Goal: Find specific page/section: Find specific page/section

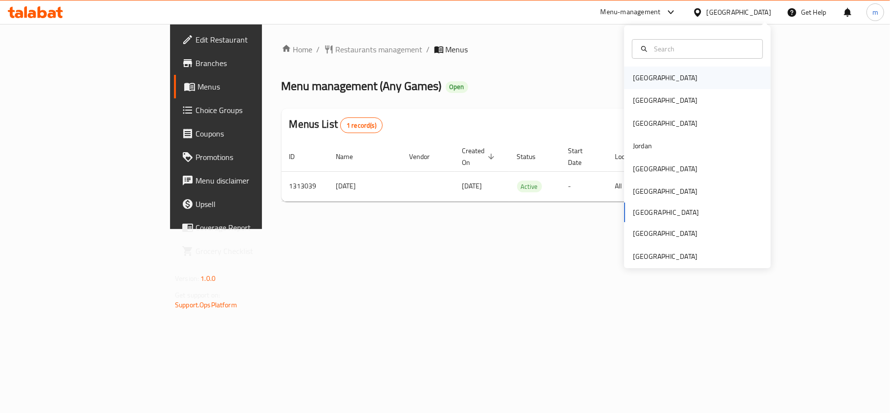
click at [656, 82] on div "[GEOGRAPHIC_DATA]" at bounding box center [697, 78] width 147 height 22
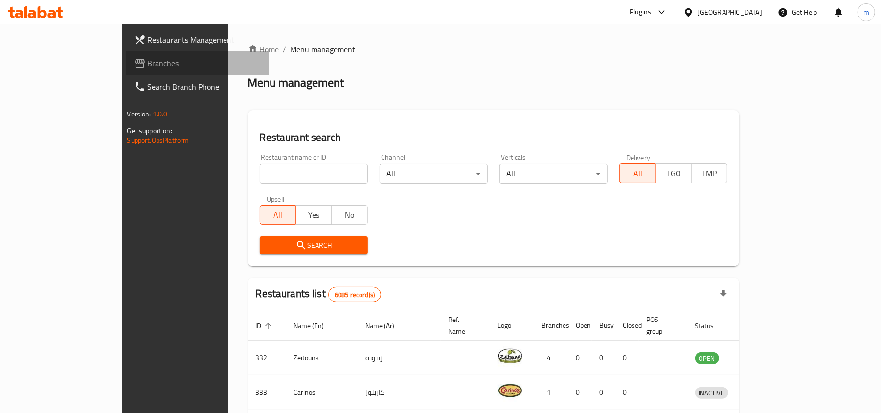
click at [148, 67] on span "Branches" at bounding box center [205, 63] width 114 height 12
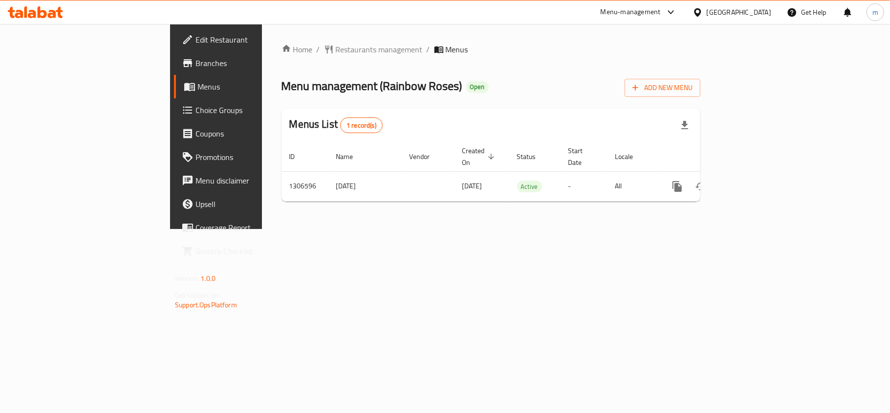
click at [480, 123] on div "Menus List 1 record(s)" at bounding box center [491, 125] width 419 height 33
click at [196, 44] on span "Edit Restaurant" at bounding box center [253, 40] width 115 height 12
